Goal: Task Accomplishment & Management: Manage account settings

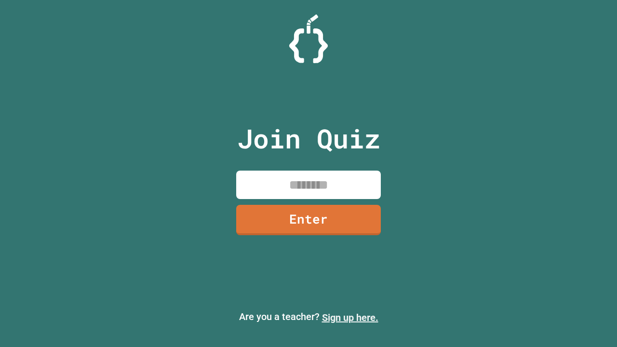
click at [350, 318] on link "Sign up here." at bounding box center [350, 318] width 56 height 12
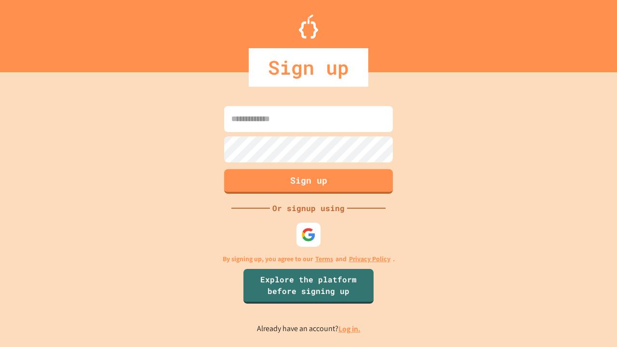
click at [350, 329] on link "Log in." at bounding box center [349, 329] width 22 height 10
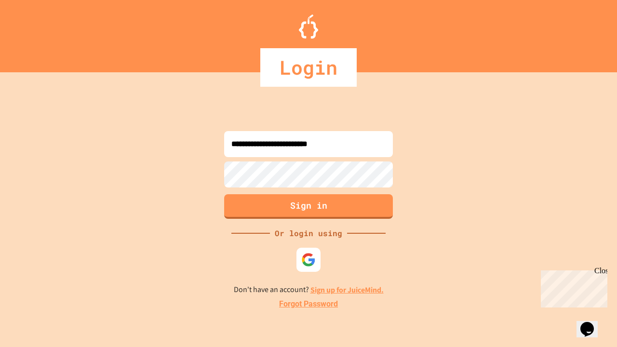
type input "**********"
